Goal: Check status: Check status

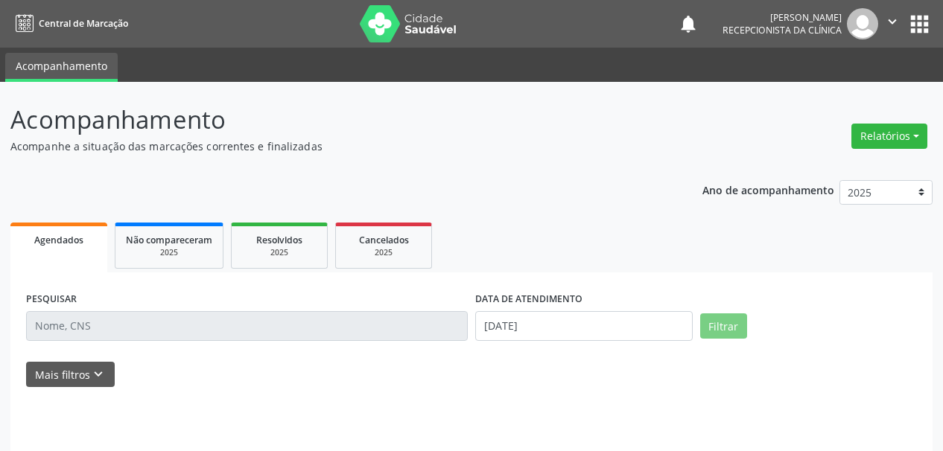
click at [102, 278] on div "PESQUISAR DATA DE ATENDIMENTO [DATE] Filtrar UNIDADE DE REFERÊNCIA Selecione um…" at bounding box center [471, 377] width 922 height 210
click at [92, 318] on input "text" at bounding box center [246, 326] width 441 height 30
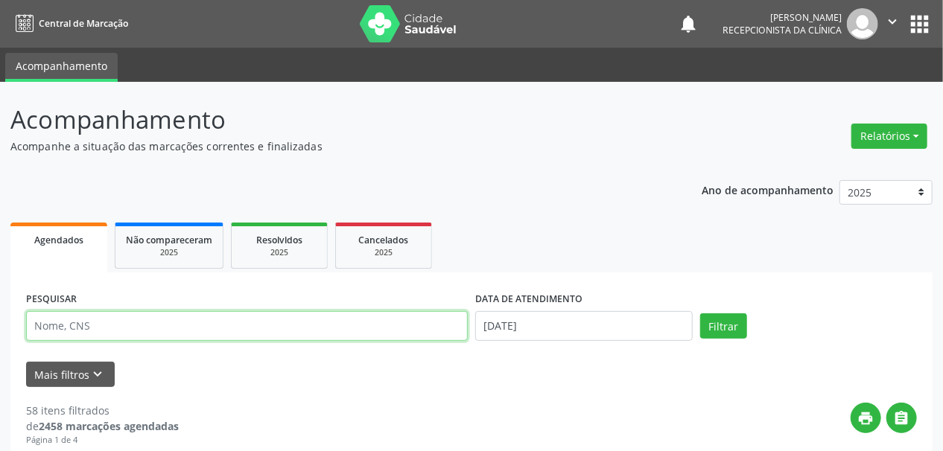
click at [86, 326] on input "text" at bounding box center [246, 326] width 441 height 30
type input "JACIANE FERR"
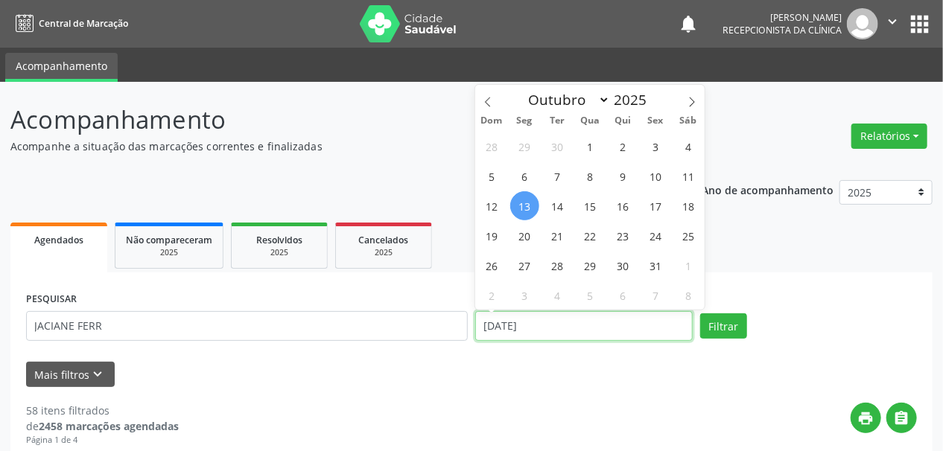
click at [518, 328] on input "[DATE]" at bounding box center [583, 326] width 217 height 30
click at [567, 173] on span "7" at bounding box center [557, 176] width 29 height 29
type input "[DATE]"
click at [561, 173] on span "7" at bounding box center [557, 176] width 29 height 29
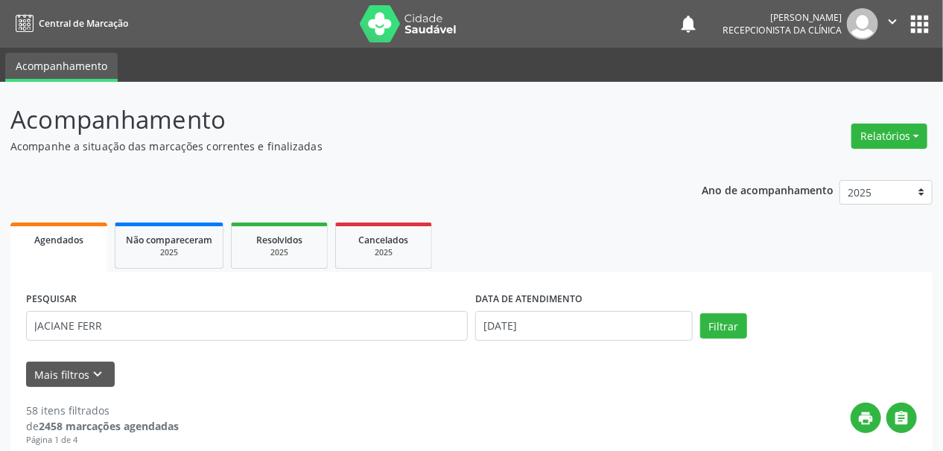
click at [721, 339] on div "PESQUISAR JACIANE FERR DATA DE ATENDIMENTO [DATE] Filtrar" at bounding box center [471, 319] width 898 height 63
click at [726, 331] on button "Filtrar" at bounding box center [723, 325] width 47 height 25
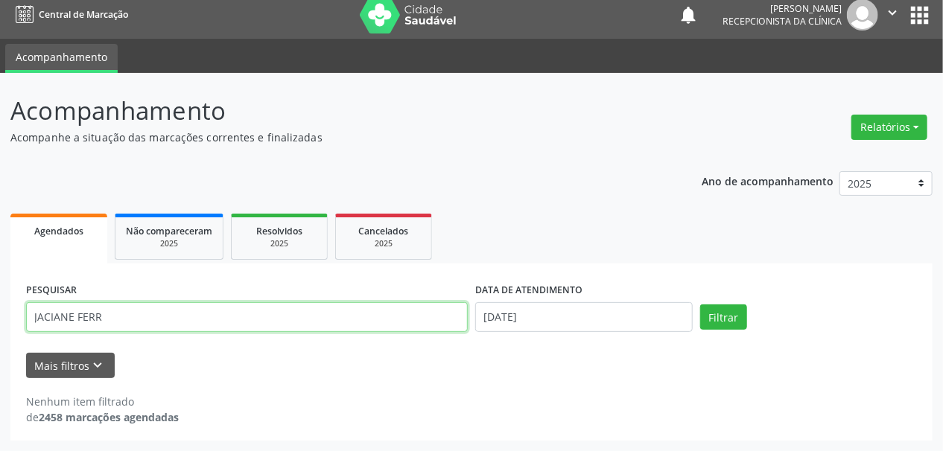
click at [66, 321] on input "JACIANE FERR" at bounding box center [246, 317] width 441 height 30
type input "JACIANNE FERR"
click at [700, 305] on button "Filtrar" at bounding box center [723, 317] width 47 height 25
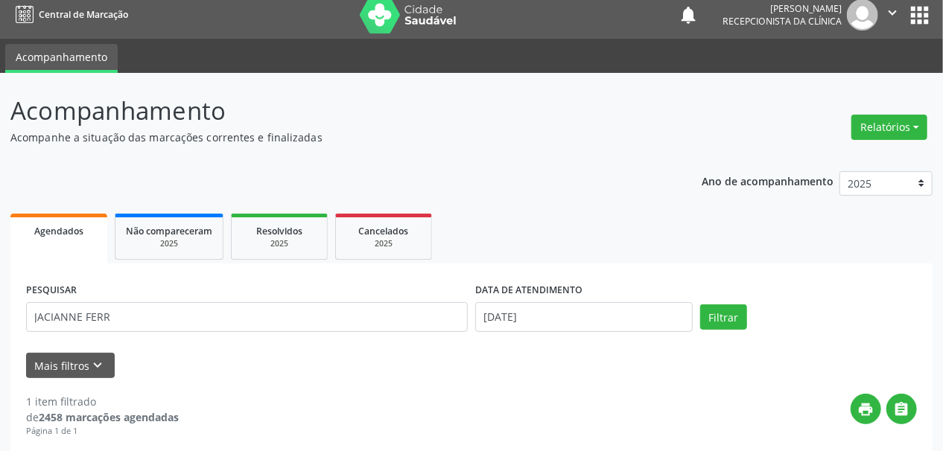
scroll to position [223, 0]
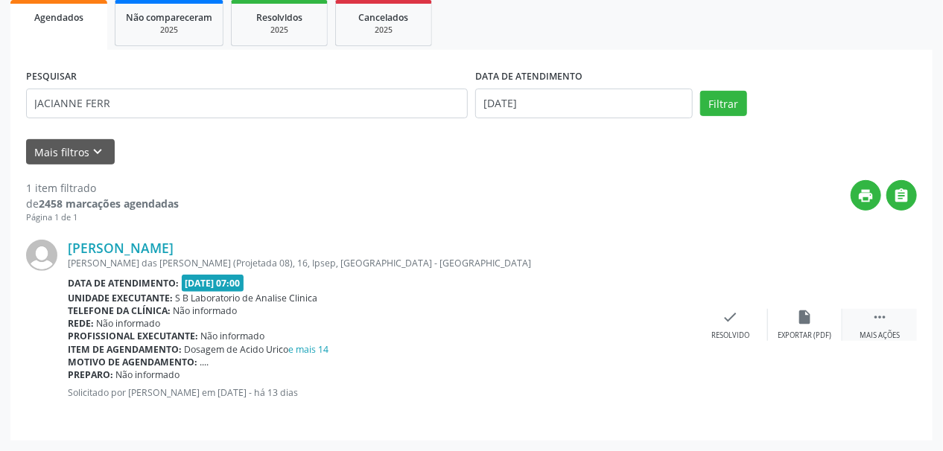
click at [877, 319] on icon "" at bounding box center [879, 317] width 16 height 16
click at [652, 315] on icon "print" at bounding box center [656, 317] width 16 height 16
